Goal: Transaction & Acquisition: Download file/media

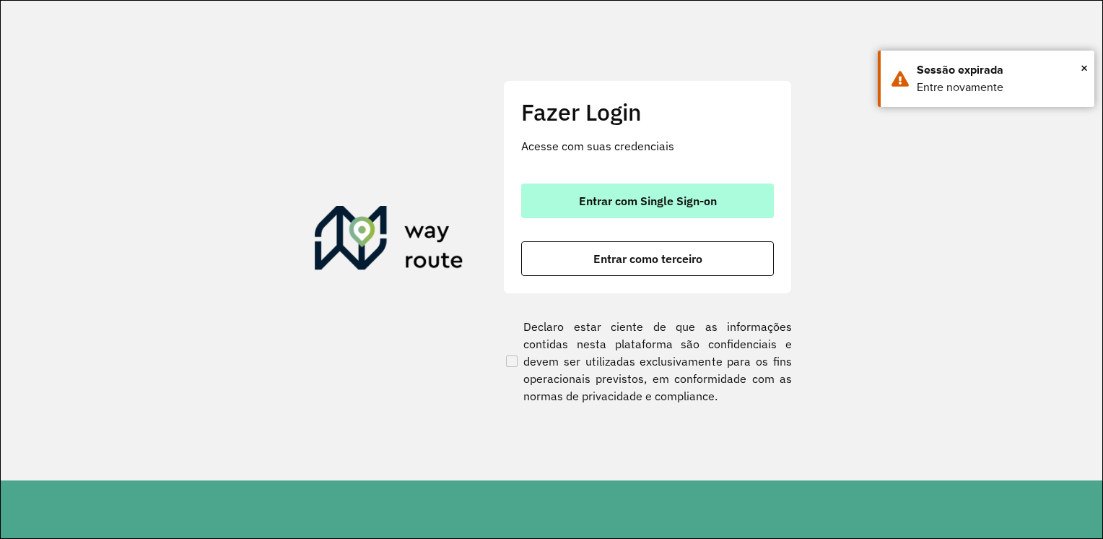
drag, startPoint x: 695, startPoint y: 204, endPoint x: 712, endPoint y: 205, distance: 16.6
click at [698, 204] on span "Entrar com Single Sign-on" at bounding box center [648, 201] width 138 height 12
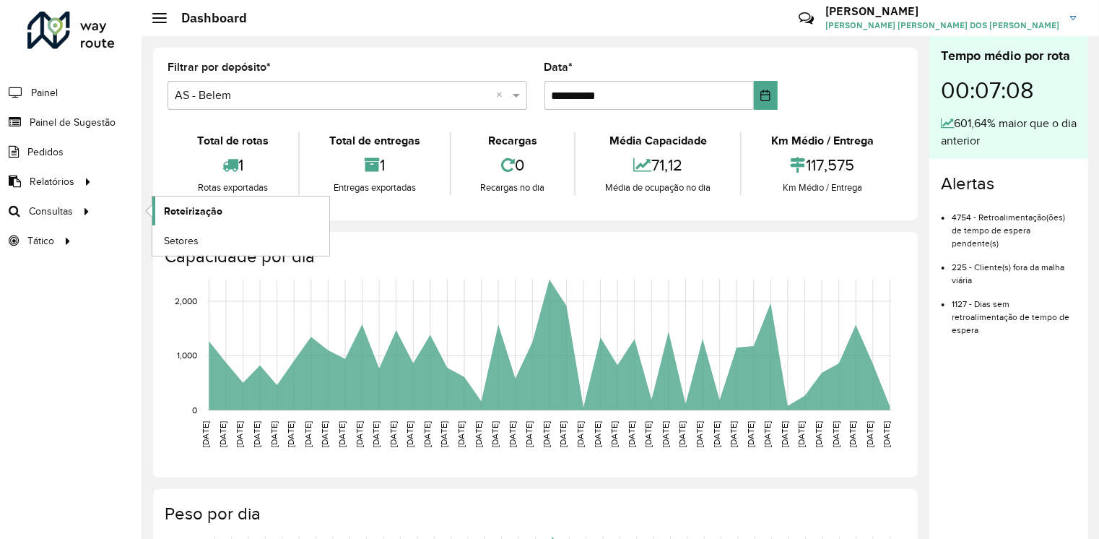
click at [203, 218] on link "Roteirização" at bounding box center [240, 210] width 177 height 29
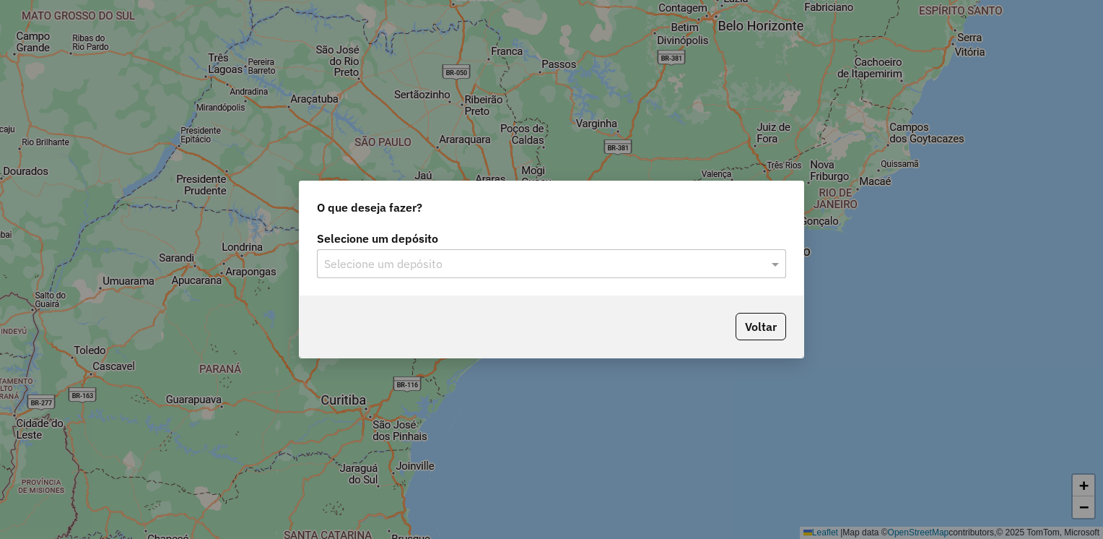
click at [573, 262] on input "text" at bounding box center [537, 264] width 426 height 17
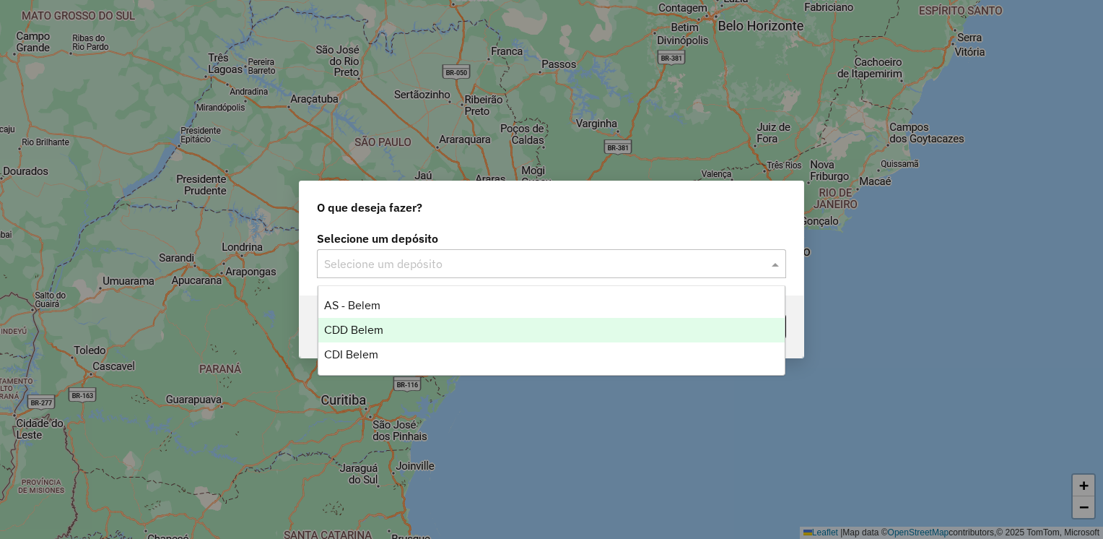
click at [500, 330] on div "CDD Belem" at bounding box center [551, 330] width 467 height 25
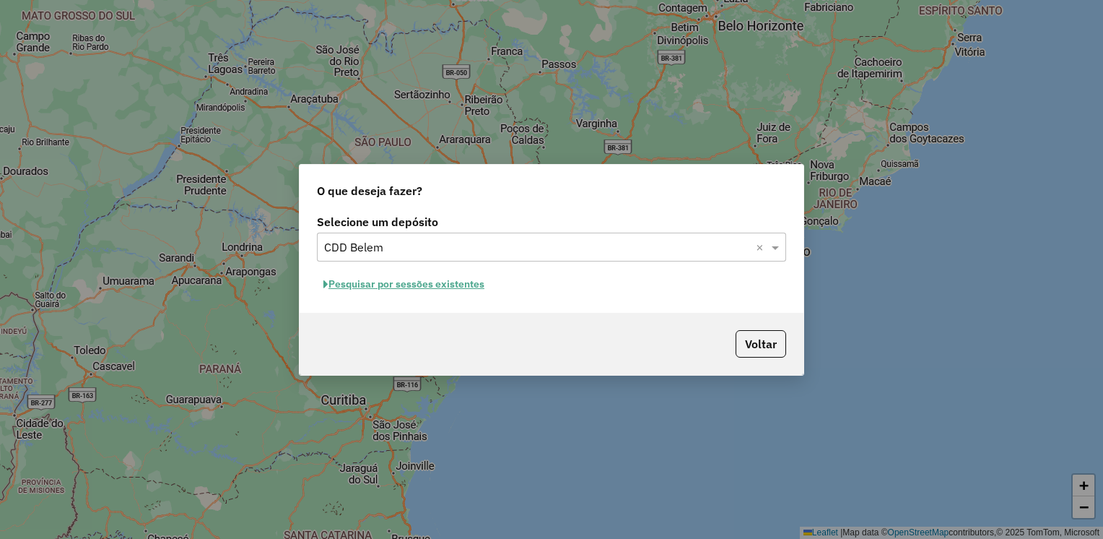
click at [462, 293] on button "Pesquisar por sessões existentes" at bounding box center [404, 284] width 174 height 22
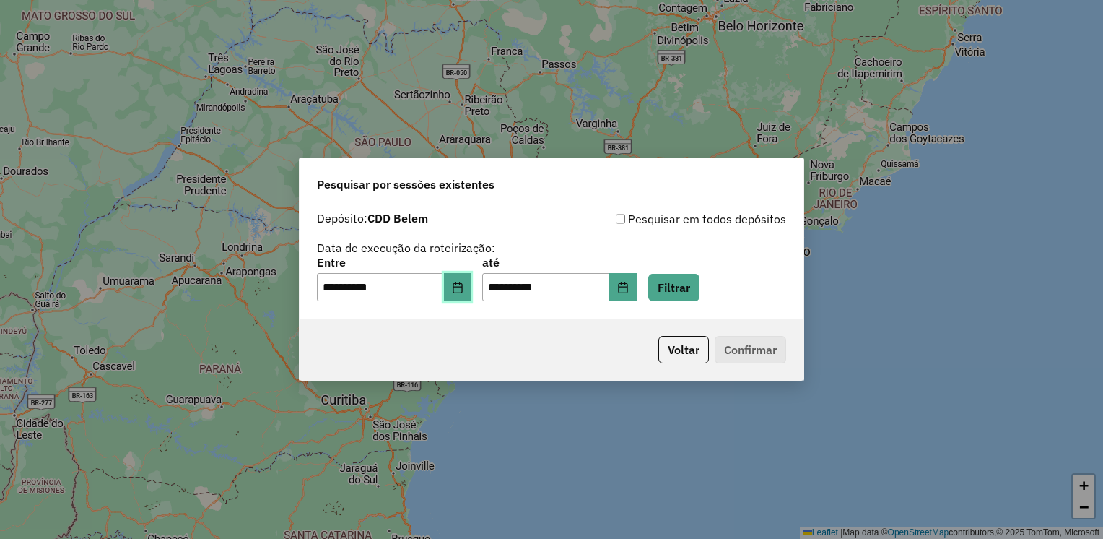
click at [464, 290] on icon "Choose Date" at bounding box center [458, 288] width 12 height 12
click at [695, 293] on button "Filtrar" at bounding box center [673, 287] width 51 height 27
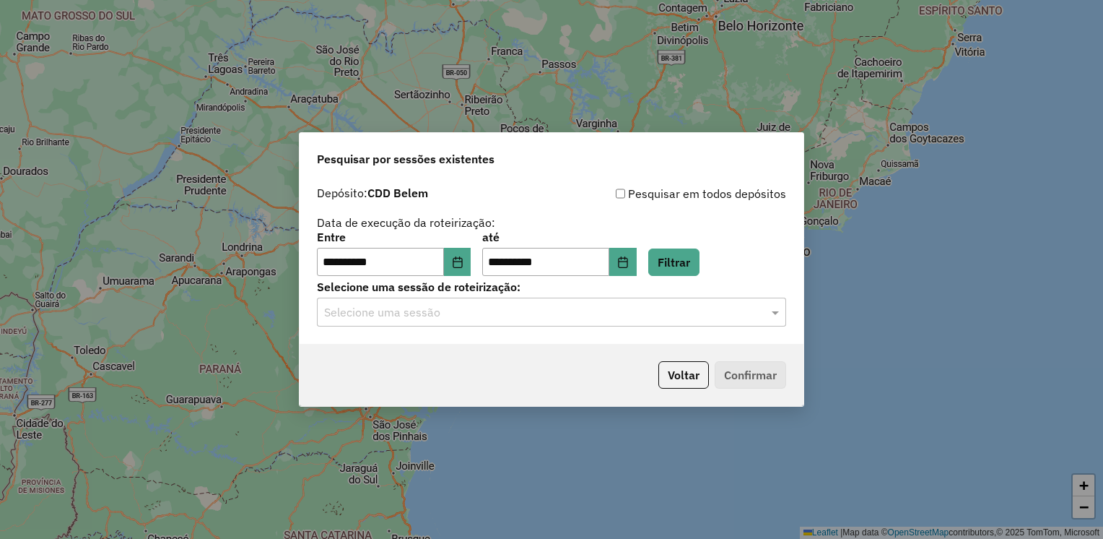
click at [517, 322] on div "Selecione uma sessão" at bounding box center [551, 312] width 469 height 29
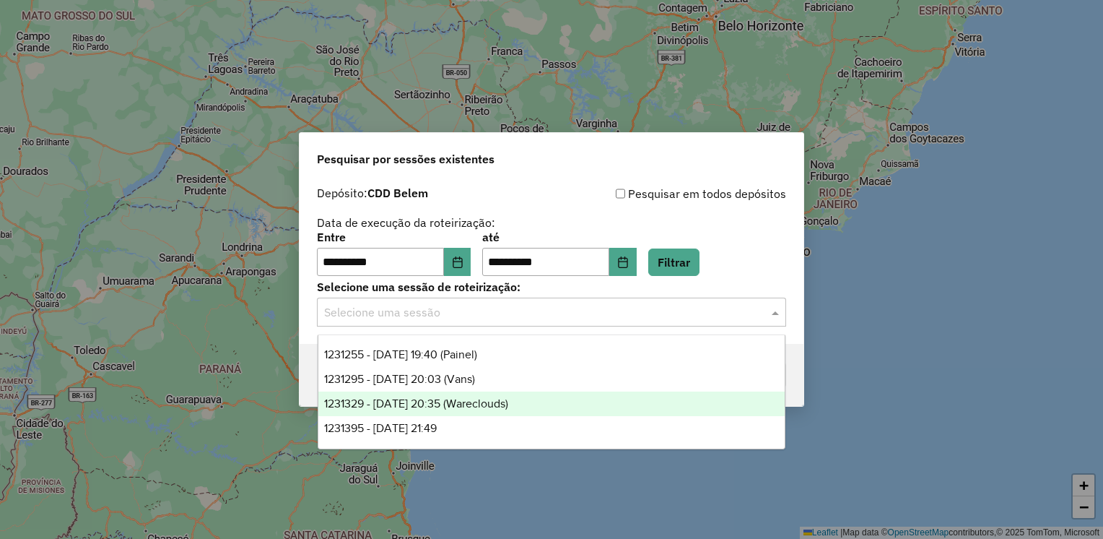
click at [474, 412] on div "1231329 - 19/08/2025 20:35 (Wareclouds)" at bounding box center [551, 403] width 467 height 25
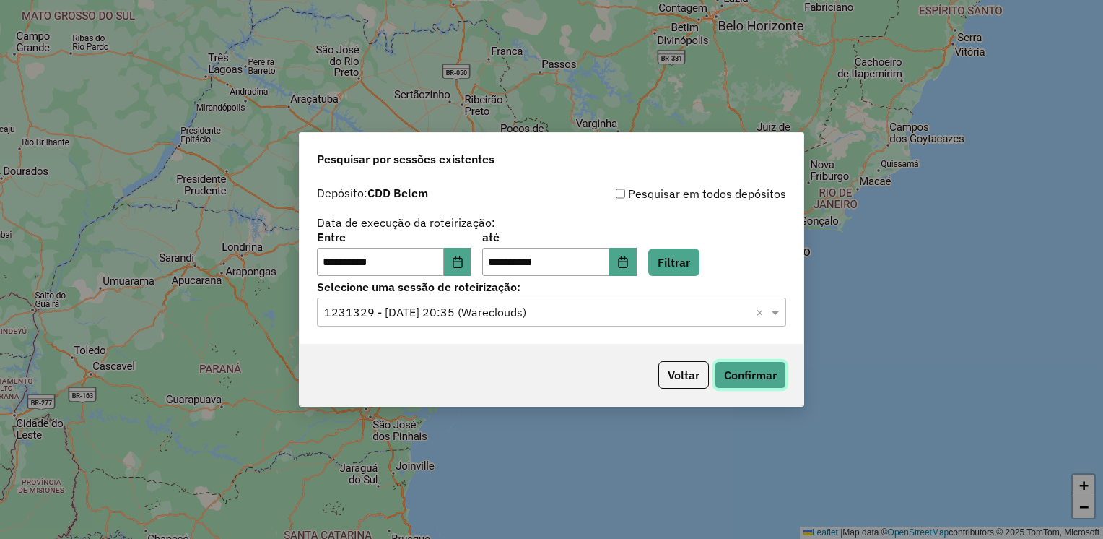
click at [737, 380] on button "Confirmar" at bounding box center [750, 374] width 71 height 27
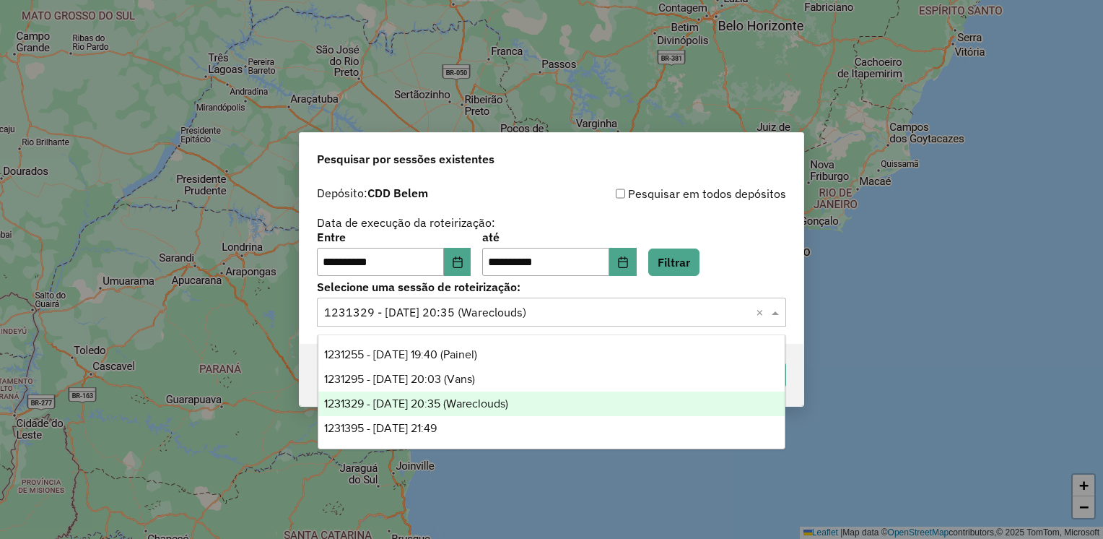
click at [520, 318] on input "text" at bounding box center [537, 312] width 426 height 17
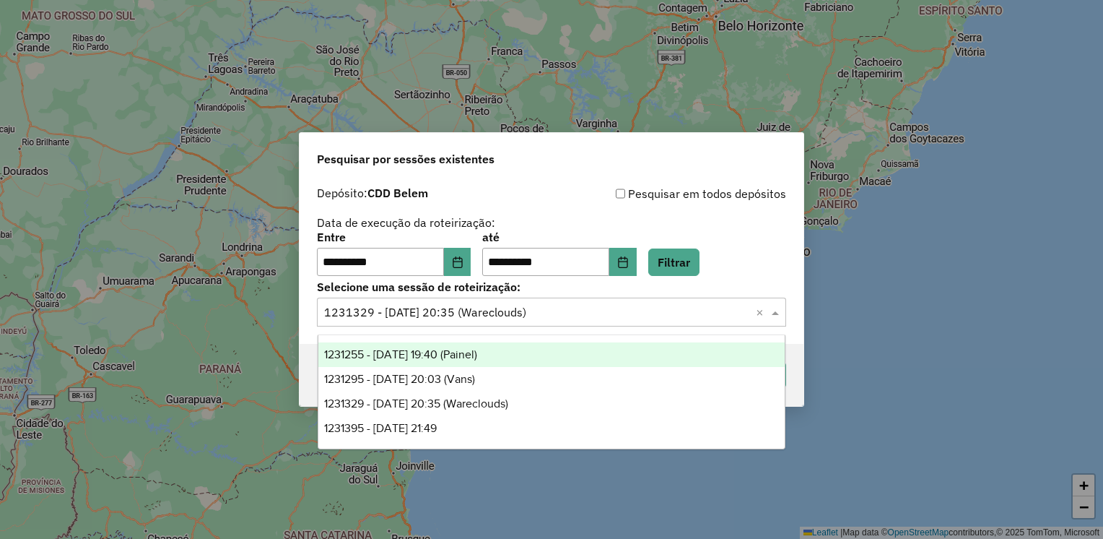
click at [503, 360] on div "1231255 - 19/08/2025 19:40 (Painel)" at bounding box center [551, 354] width 467 height 25
click at [667, 313] on input "text" at bounding box center [537, 312] width 426 height 17
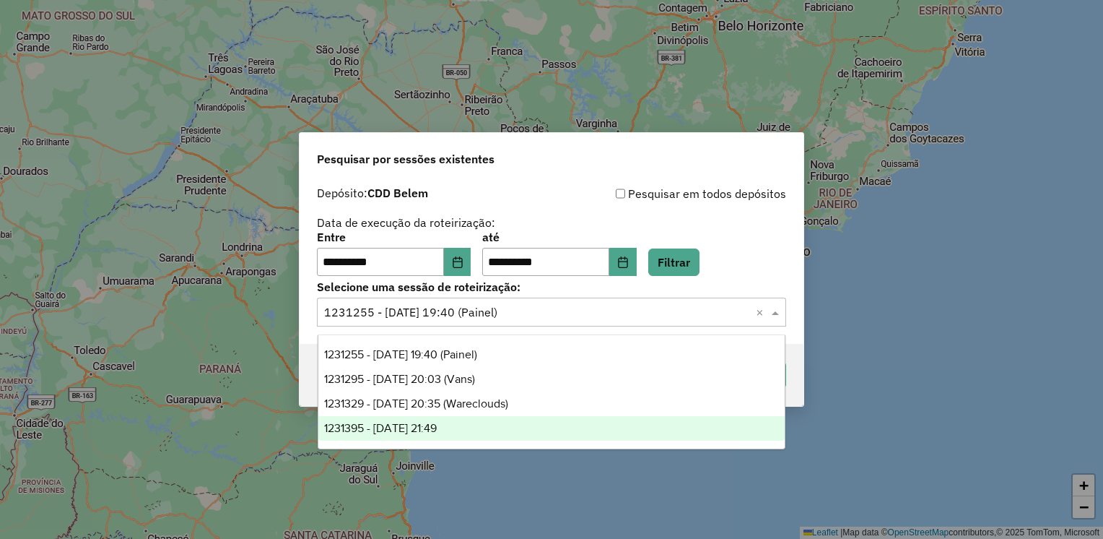
click at [531, 426] on div "1231395 - 19/08/2025 21:49" at bounding box center [551, 428] width 467 height 25
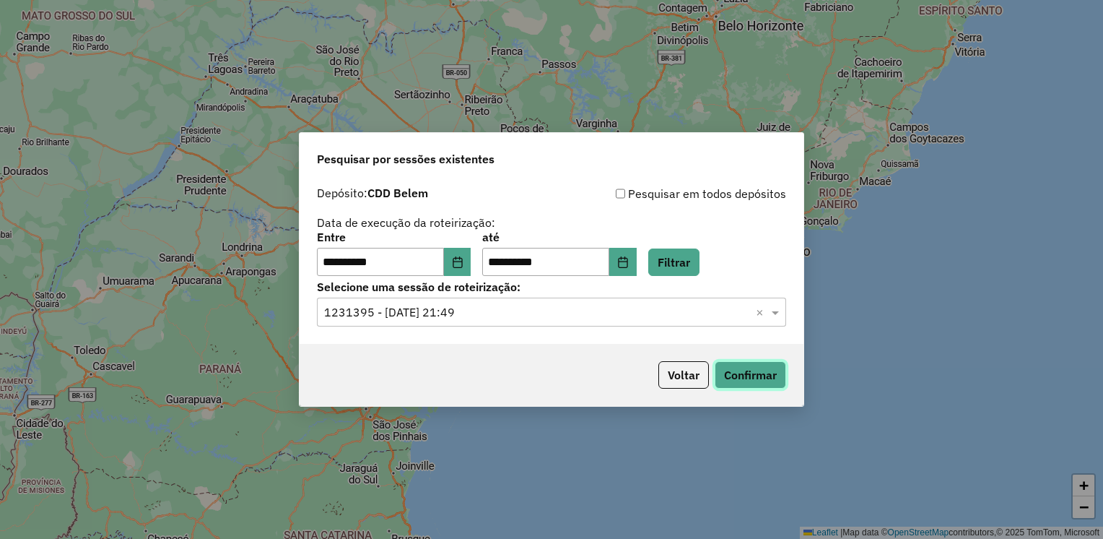
click at [744, 375] on button "Confirmar" at bounding box center [750, 374] width 71 height 27
click at [633, 49] on div "**********" at bounding box center [551, 269] width 1103 height 539
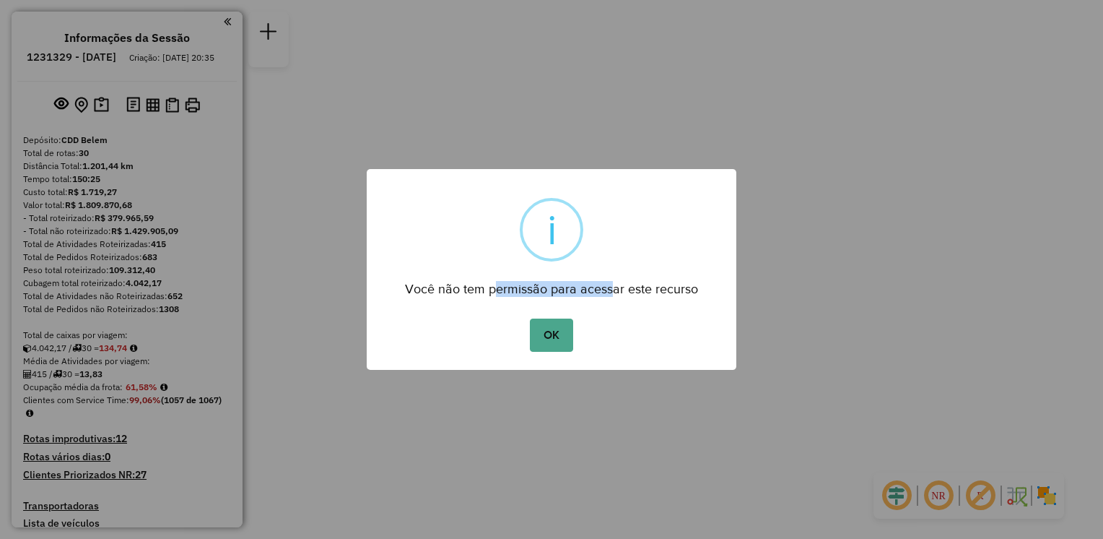
drag, startPoint x: 496, startPoint y: 289, endPoint x: 698, endPoint y: 273, distance: 202.8
click at [696, 272] on div "Você não tem permissão para acessar este recurso" at bounding box center [552, 284] width 370 height 32
click at [562, 333] on button "OK" at bounding box center [551, 334] width 43 height 33
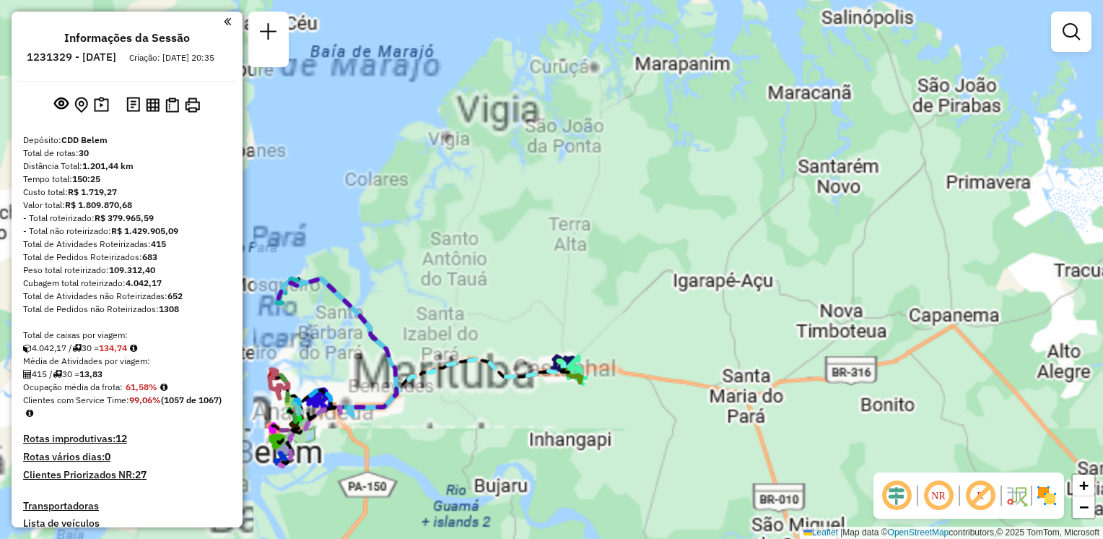
click at [705, 222] on div "Janela de atendimento Grade de atendimento Capacidade Transportadoras Veículos …" at bounding box center [551, 269] width 1103 height 539
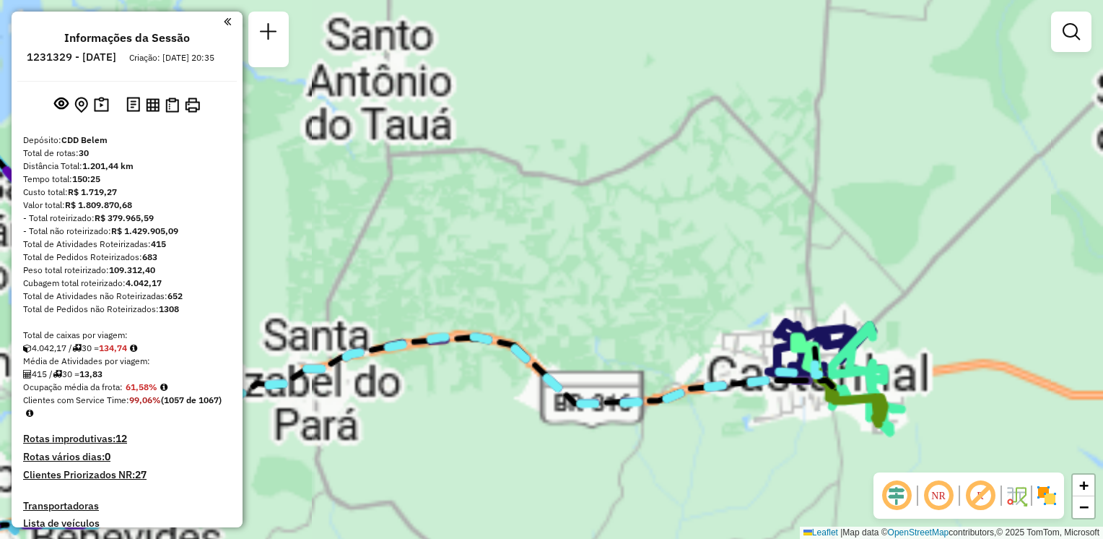
click at [936, 498] on em at bounding box center [938, 495] width 35 height 35
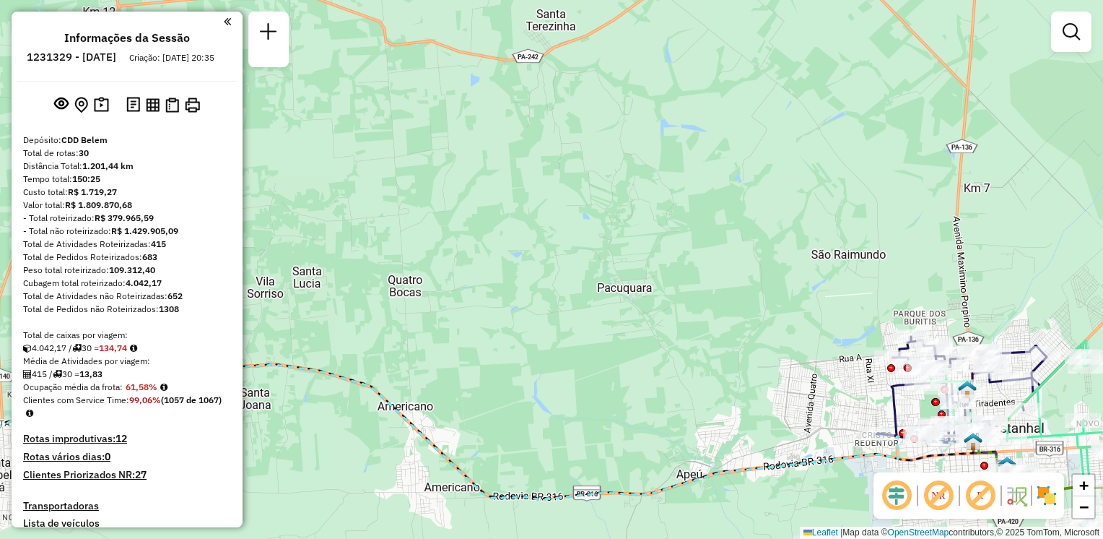
drag, startPoint x: 553, startPoint y: 311, endPoint x: 964, endPoint y: 265, distance: 413.4
click at [964, 265] on div "Janela de atendimento Grade de atendimento Capacidade Transportadoras Veículos …" at bounding box center [551, 269] width 1103 height 539
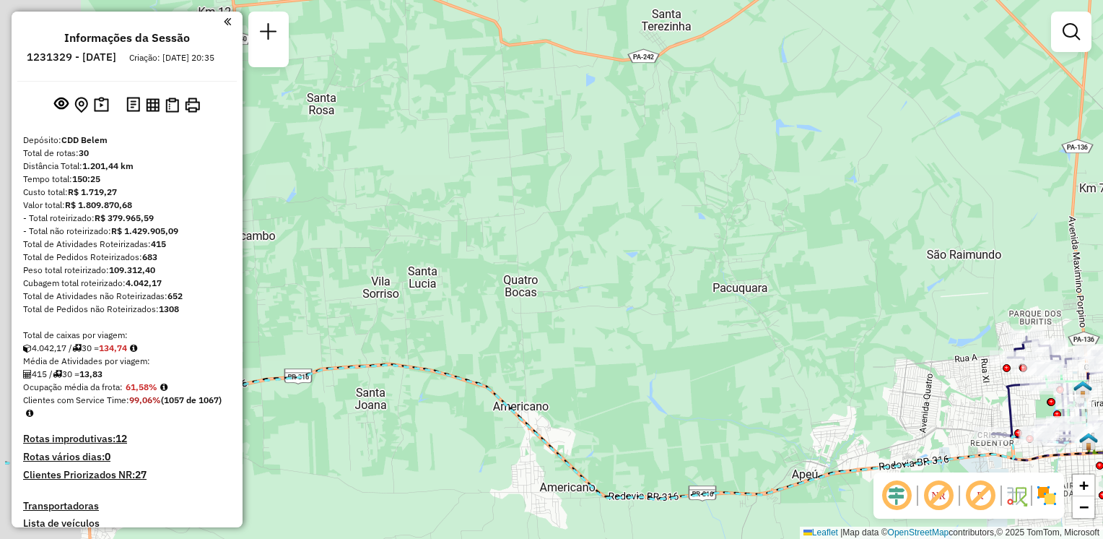
drag, startPoint x: 513, startPoint y: 269, endPoint x: 618, endPoint y: 269, distance: 105.4
click at [618, 269] on div "Janela de atendimento Grade de atendimento Capacidade Transportadoras Veículos …" at bounding box center [551, 269] width 1103 height 539
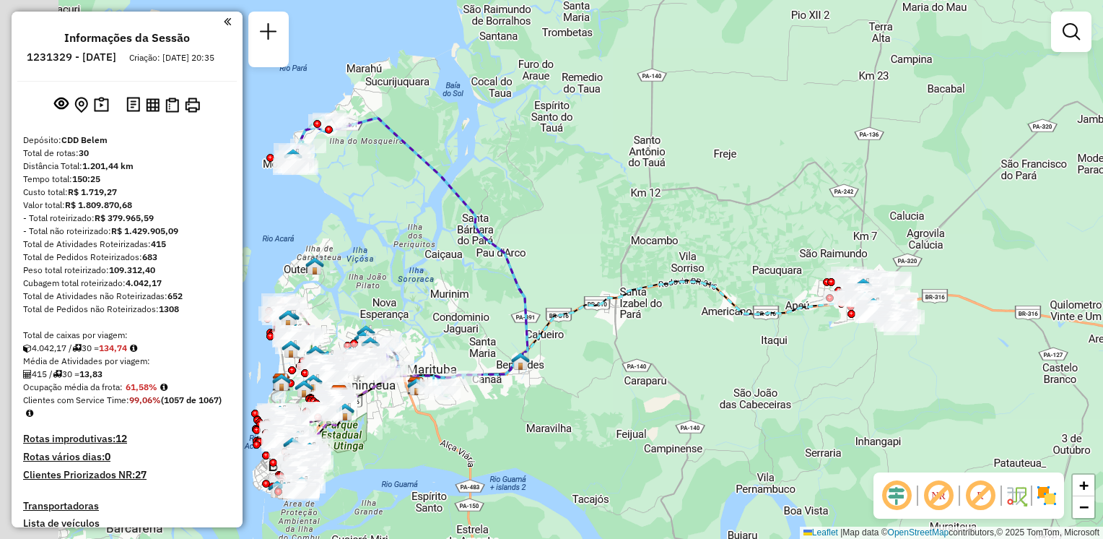
drag, startPoint x: 457, startPoint y: 270, endPoint x: 587, endPoint y: 269, distance: 130.0
click at [589, 261] on div "Janela de atendimento Grade de atendimento Capacidade Transportadoras Veículos …" at bounding box center [551, 269] width 1103 height 539
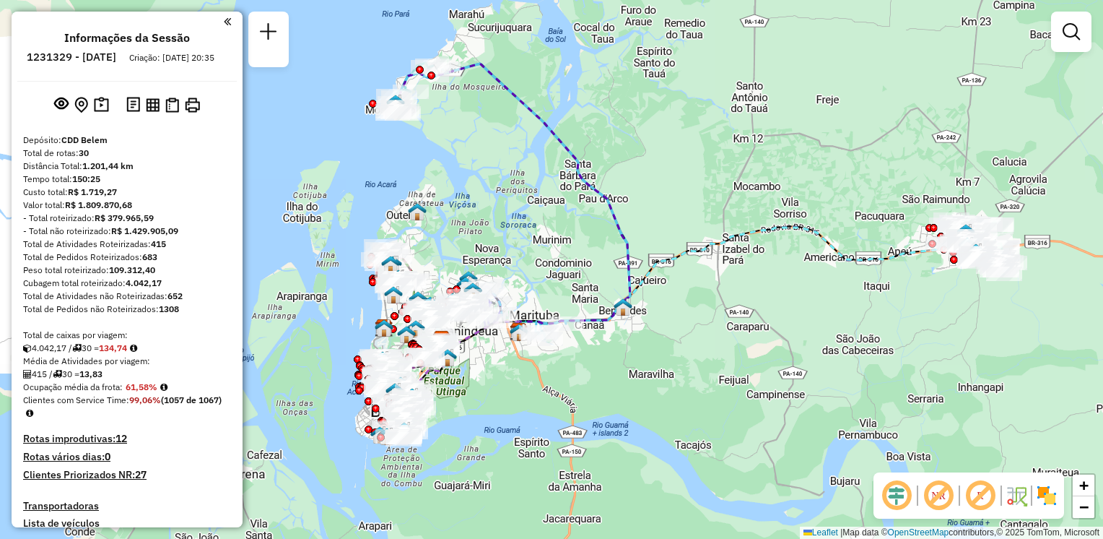
drag, startPoint x: 423, startPoint y: 318, endPoint x: 492, endPoint y: 273, distance: 82.9
click at [501, 266] on div "Janela de atendimento Grade de atendimento Capacidade Transportadoras Veículos …" at bounding box center [551, 269] width 1103 height 539
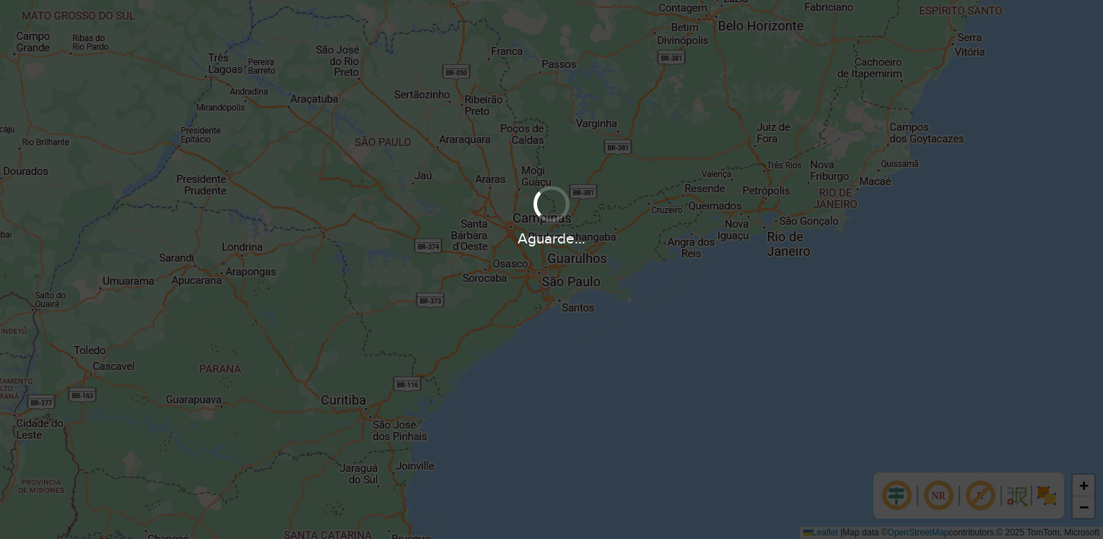
click at [542, 97] on div "Aguarde..." at bounding box center [551, 269] width 1103 height 539
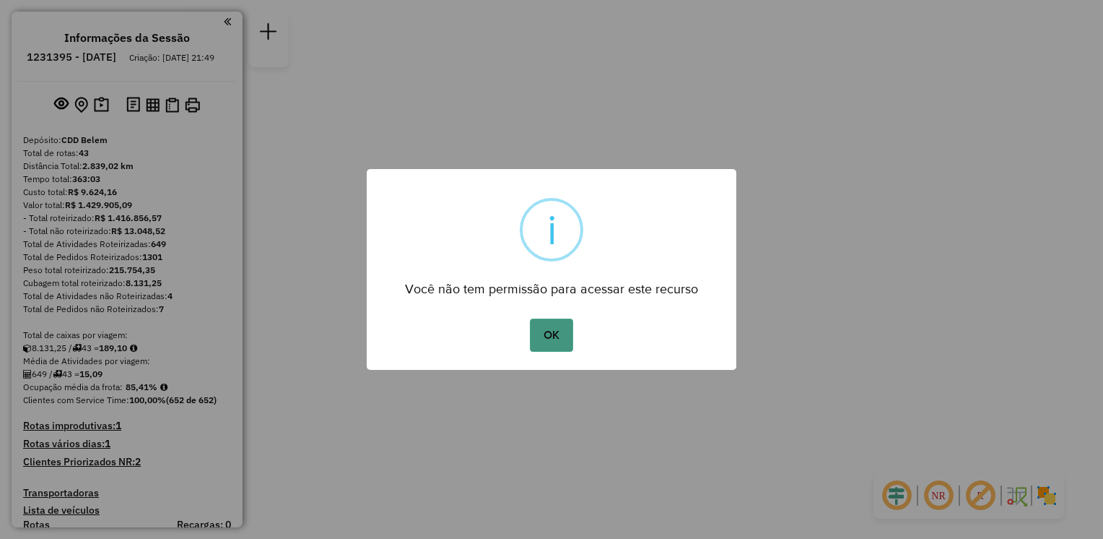
click at [569, 331] on button "OK" at bounding box center [551, 334] width 43 height 33
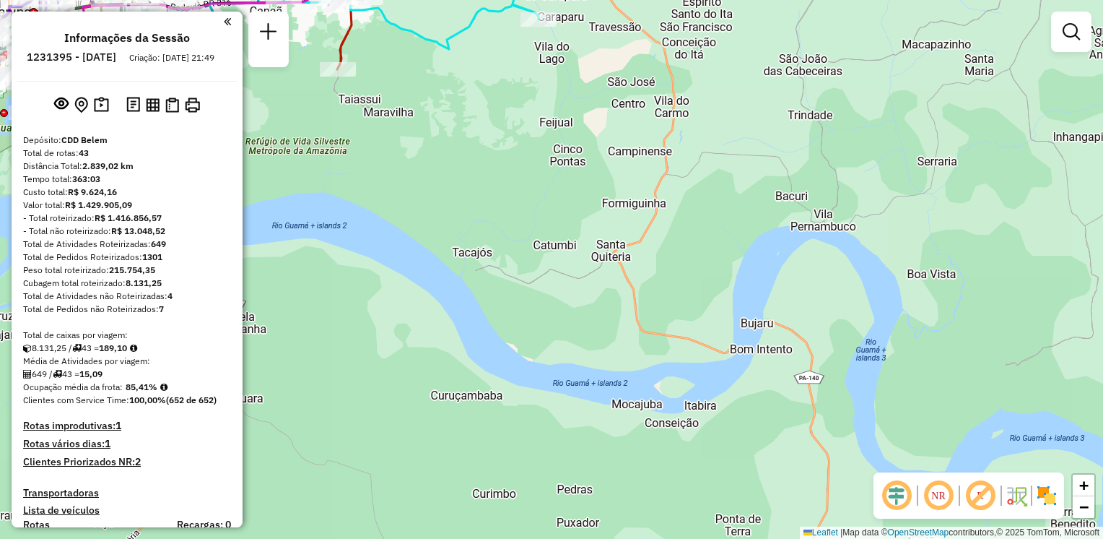
drag, startPoint x: 586, startPoint y: 278, endPoint x: 760, endPoint y: 322, distance: 178.8
click at [800, 326] on div "Janela de atendimento Grade de atendimento Capacidade Transportadoras Veículos …" at bounding box center [551, 269] width 1103 height 539
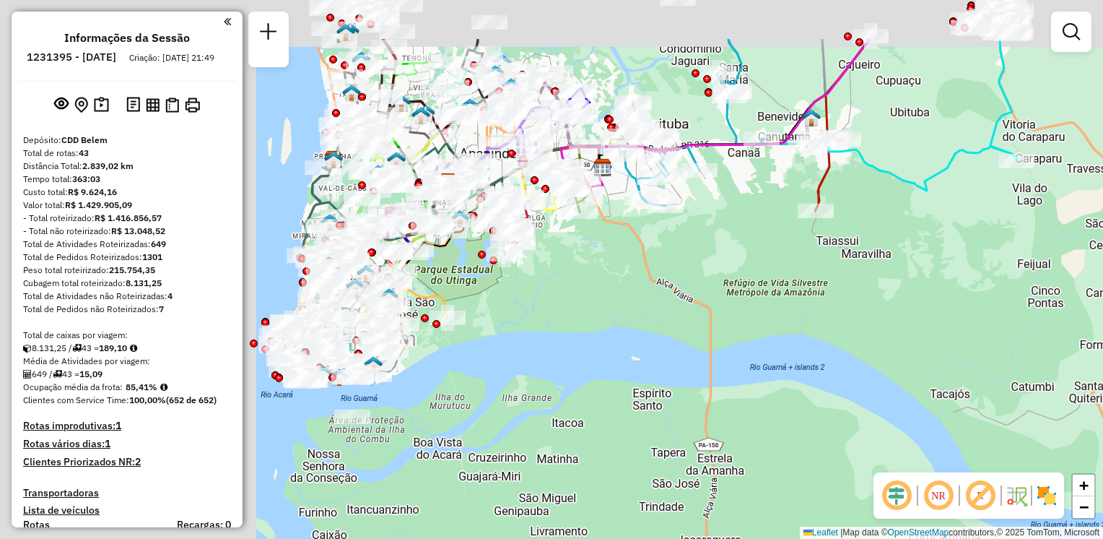
drag, startPoint x: 435, startPoint y: 136, endPoint x: 783, endPoint y: 301, distance: 384.7
click at [704, 230] on div "Janela de atendimento Grade de atendimento Capacidade Transportadoras Veículos …" at bounding box center [551, 269] width 1103 height 539
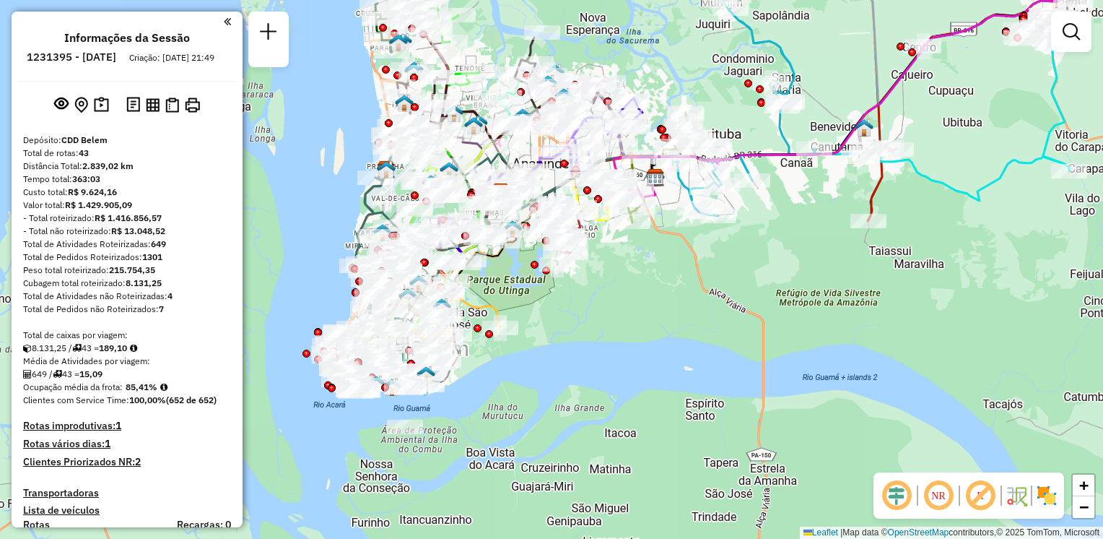
drag, startPoint x: 554, startPoint y: 290, endPoint x: 611, endPoint y: 300, distance: 57.8
click at [609, 300] on div "Janela de atendimento Grade de atendimento Capacidade Transportadoras Veículos …" at bounding box center [551, 269] width 1103 height 539
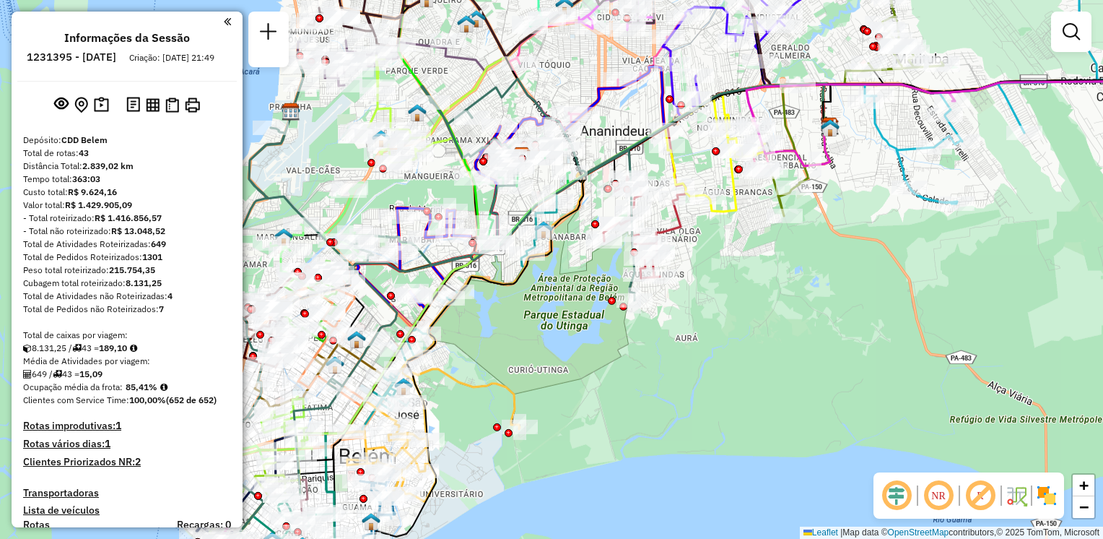
drag, startPoint x: 512, startPoint y: 259, endPoint x: 556, endPoint y: 295, distance: 57.0
click at [556, 295] on div "Janela de atendimento Grade de atendimento Capacidade Transportadoras Veículos …" at bounding box center [551, 269] width 1103 height 539
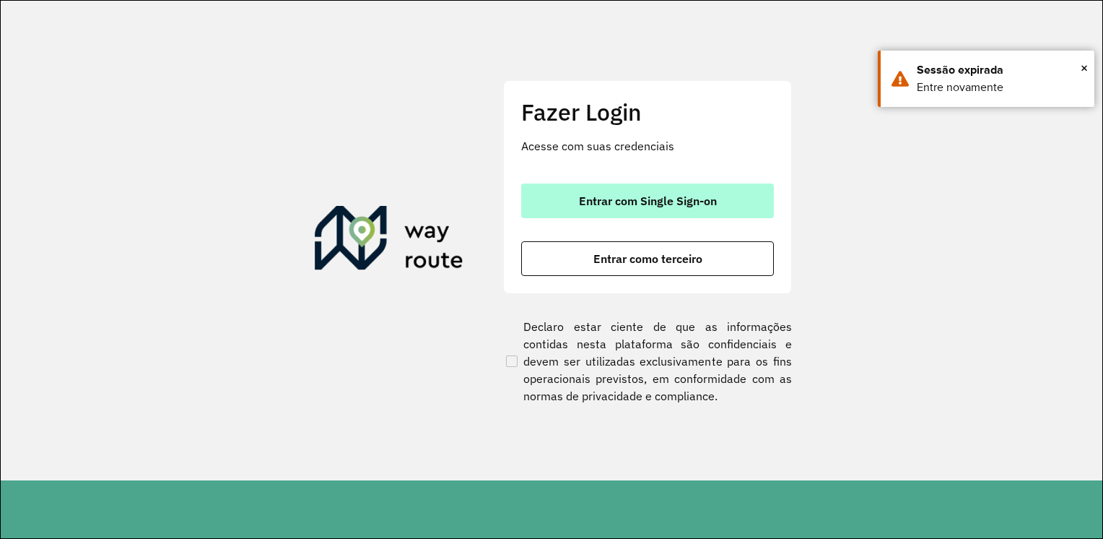
click at [719, 192] on button "Entrar com Single Sign-on" at bounding box center [647, 200] width 253 height 35
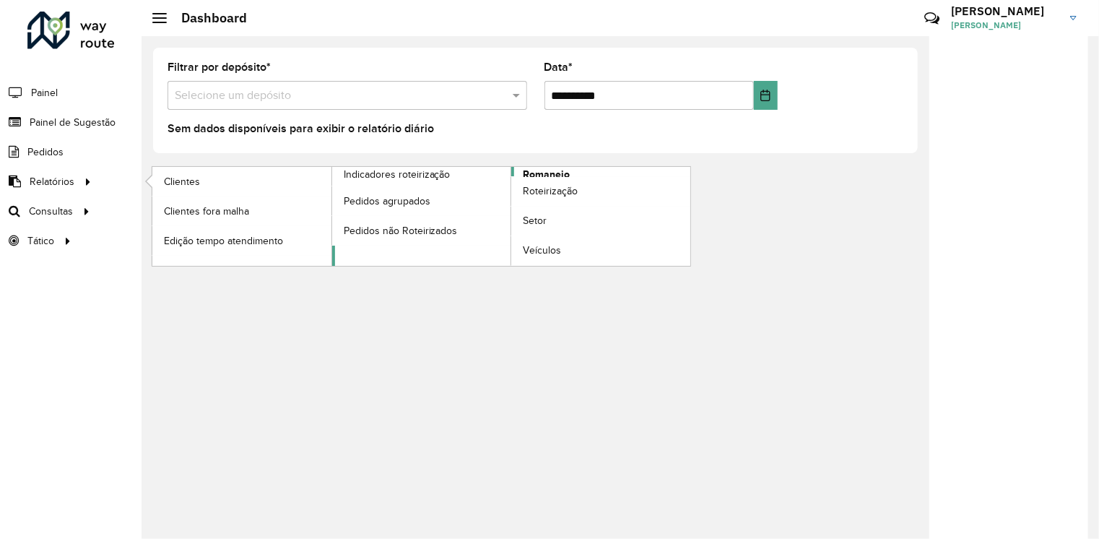
click at [534, 174] on span "Romaneio" at bounding box center [546, 174] width 47 height 15
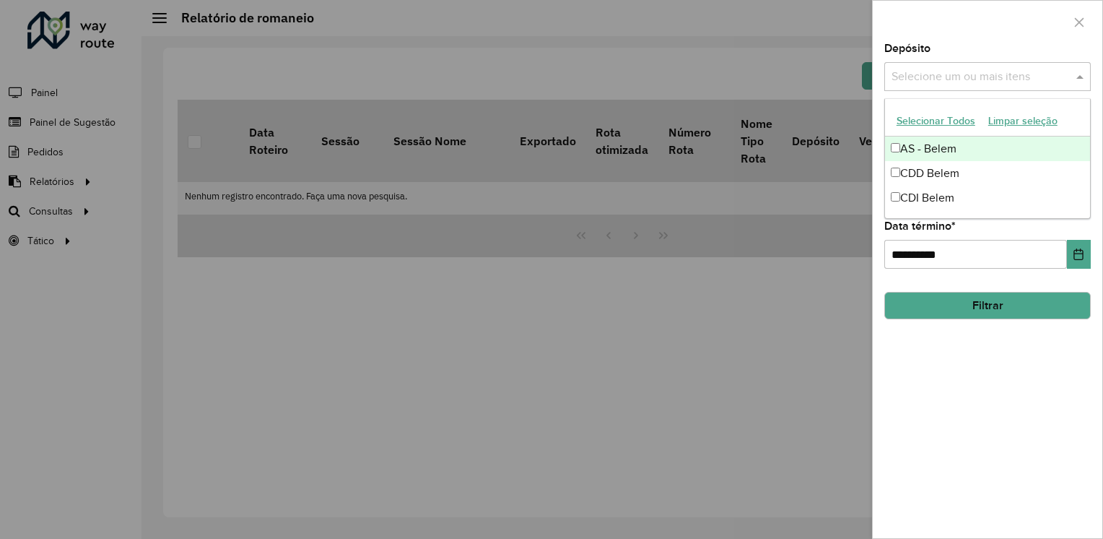
click at [1078, 74] on span at bounding box center [1082, 76] width 18 height 17
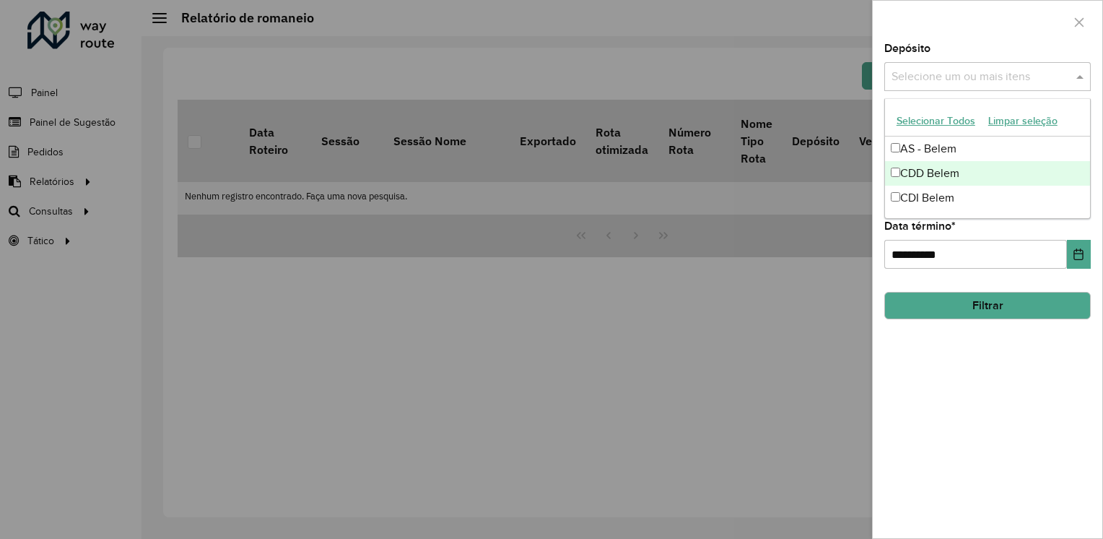
click at [936, 171] on div "CDD Belem" at bounding box center [987, 173] width 205 height 25
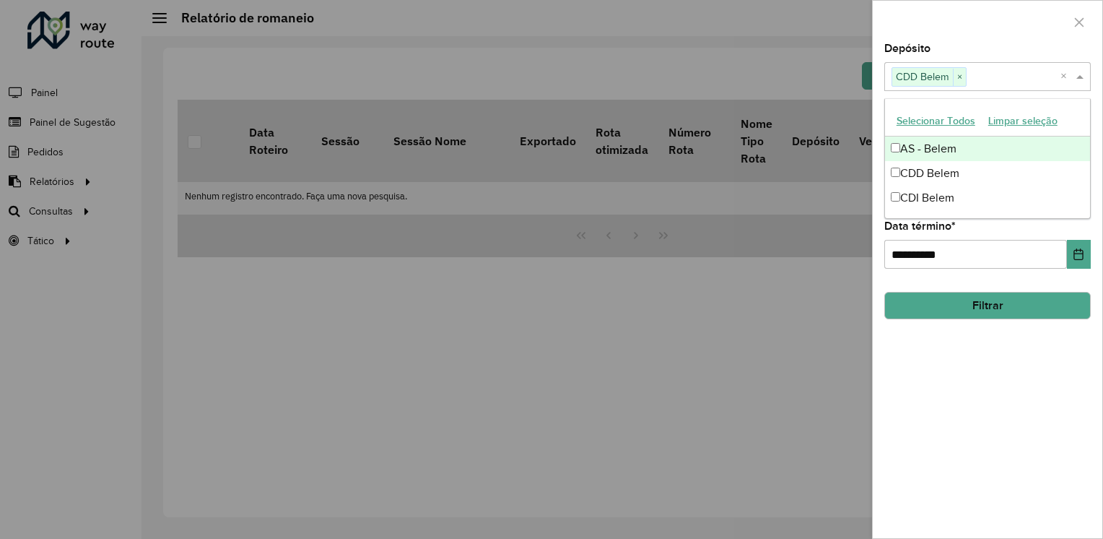
click at [1023, 64] on div "Selecione um ou mais itens CDD Belem ×" at bounding box center [973, 77] width 176 height 27
click at [1028, 365] on div "**********" at bounding box center [988, 290] width 230 height 495
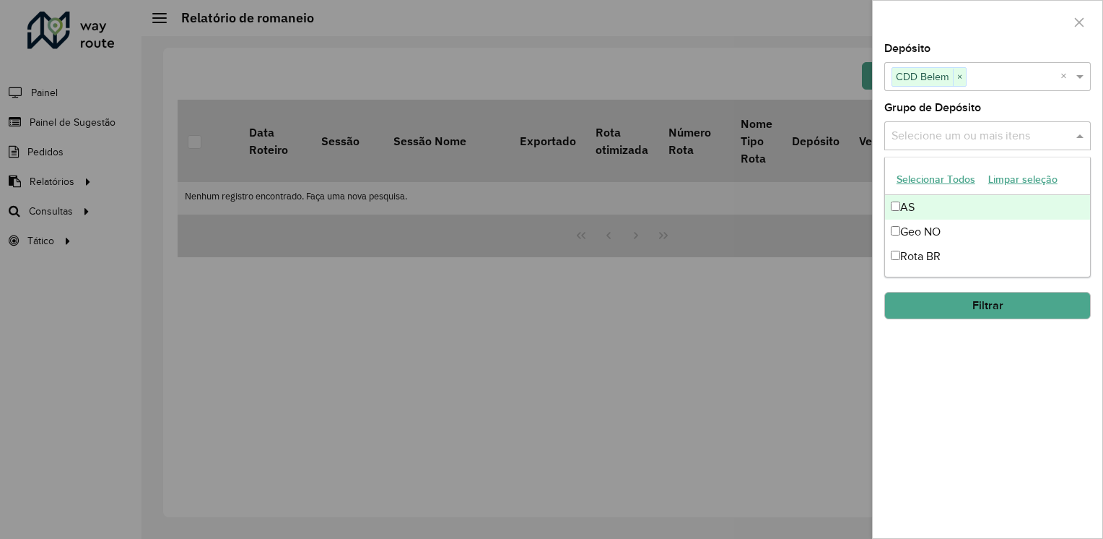
click at [1005, 135] on input "text" at bounding box center [980, 136] width 185 height 17
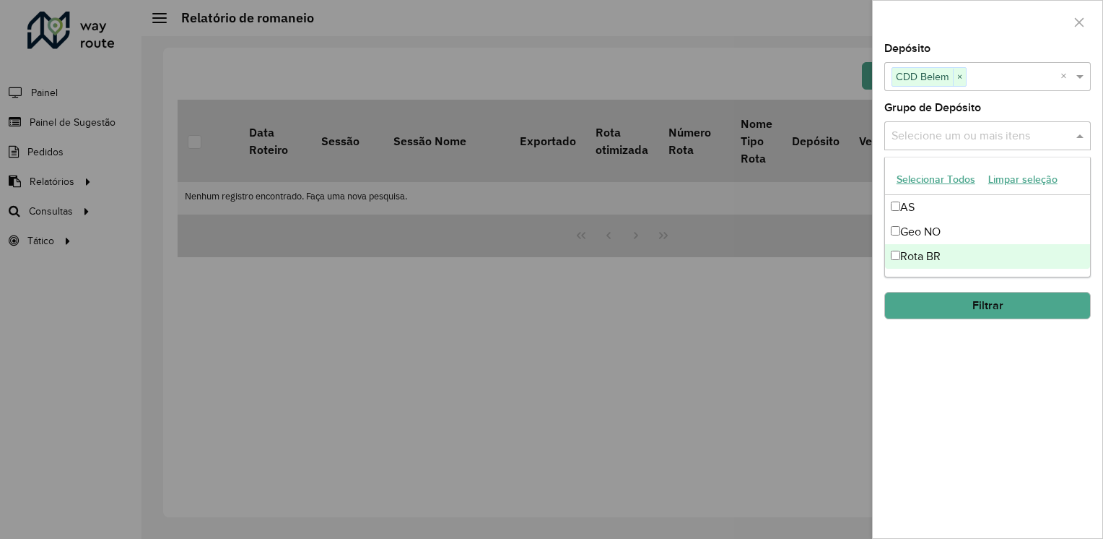
click at [911, 251] on div "Rota BR" at bounding box center [987, 256] width 205 height 25
click at [962, 388] on div "**********" at bounding box center [988, 290] width 230 height 495
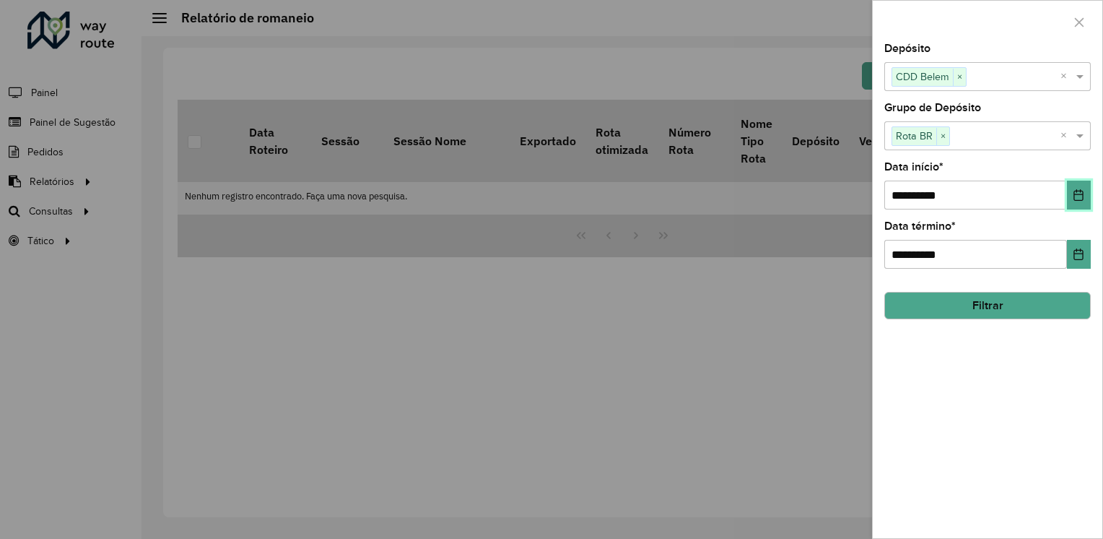
click at [1080, 183] on button "Choose Date" at bounding box center [1079, 195] width 24 height 29
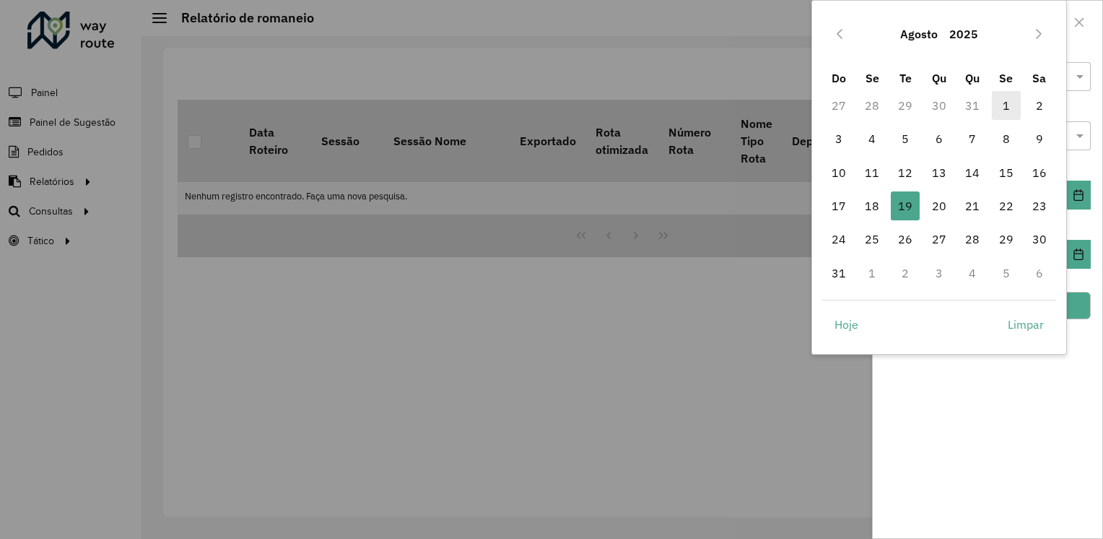
click at [1005, 113] on span "1" at bounding box center [1006, 105] width 29 height 29
type input "**********"
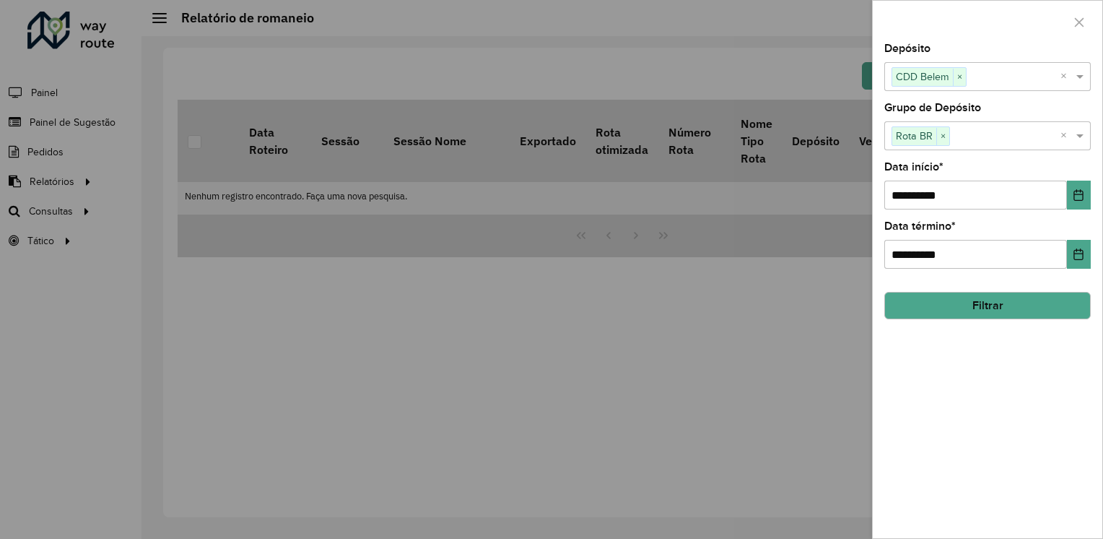
click at [1002, 309] on button "Filtrar" at bounding box center [988, 305] width 207 height 27
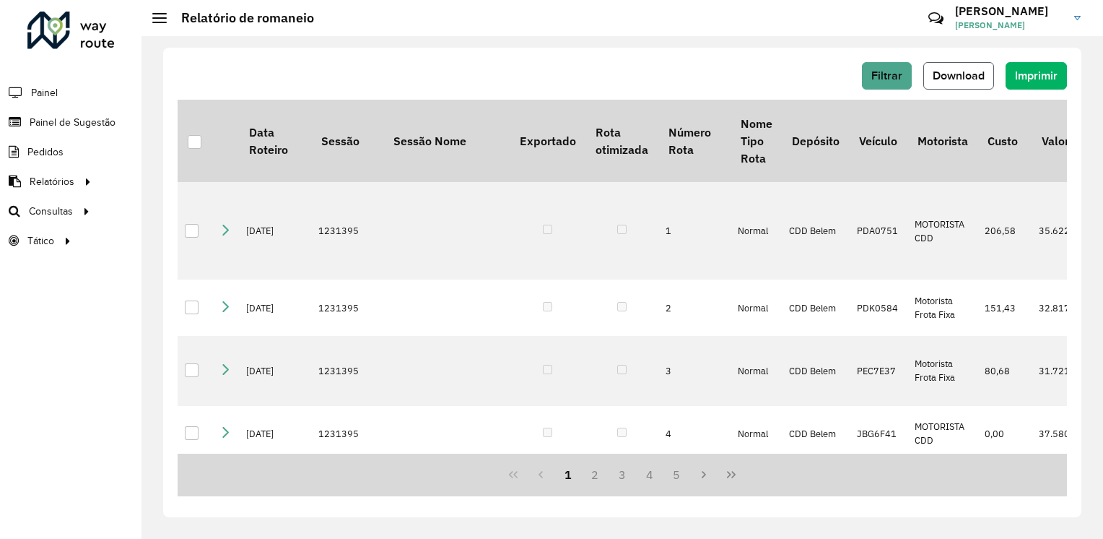
click at [976, 75] on span "Download" at bounding box center [959, 75] width 52 height 12
